Goal: Transaction & Acquisition: Obtain resource

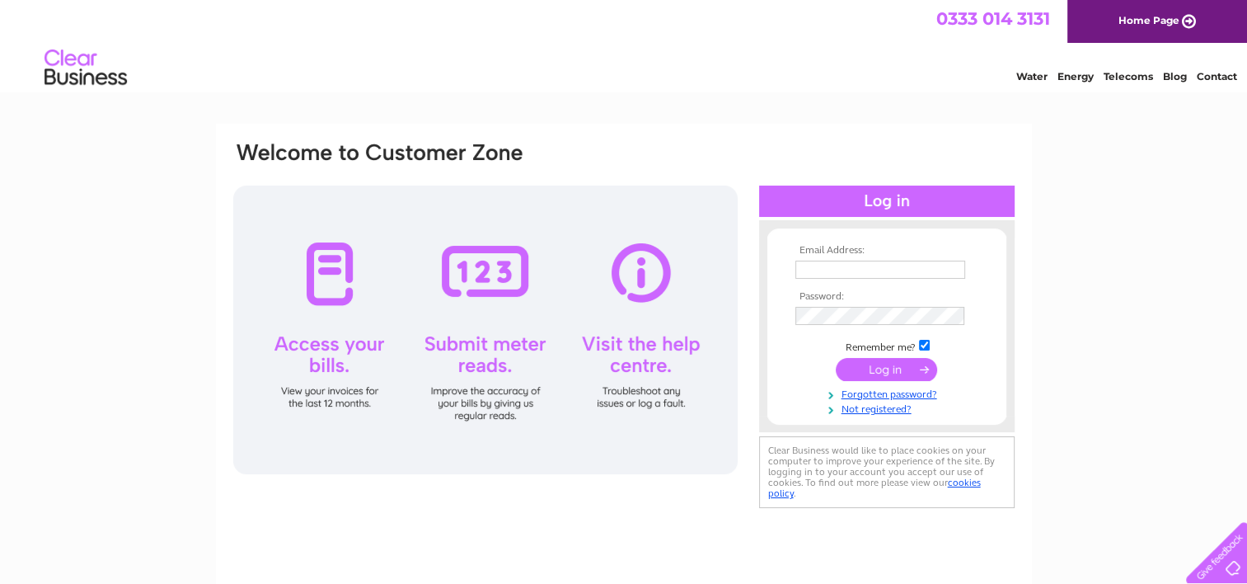
type input "[EMAIL_ADDRESS][DOMAIN_NAME]"
click at [850, 194] on div at bounding box center [887, 201] width 256 height 31
click at [887, 367] on input "submit" at bounding box center [886, 369] width 101 height 23
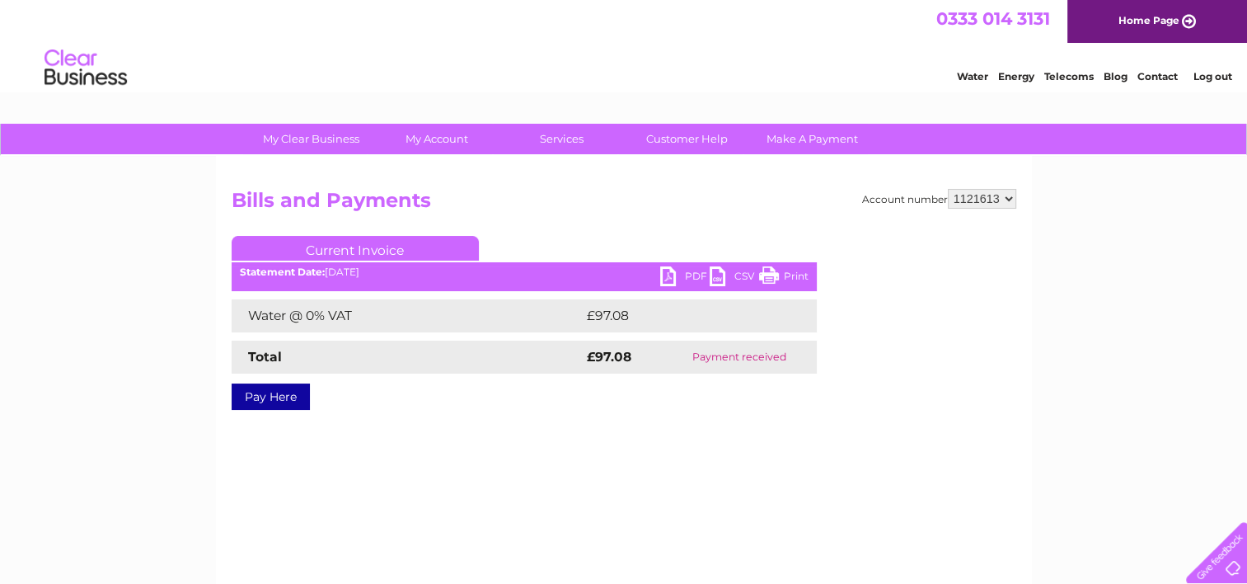
click at [669, 277] on link "PDF" at bounding box center [684, 278] width 49 height 24
click at [1219, 85] on li "Log out" at bounding box center [1212, 76] width 49 height 21
click at [1214, 71] on link "Log out" at bounding box center [1212, 76] width 39 height 12
